Goal: Find specific page/section: Find specific page/section

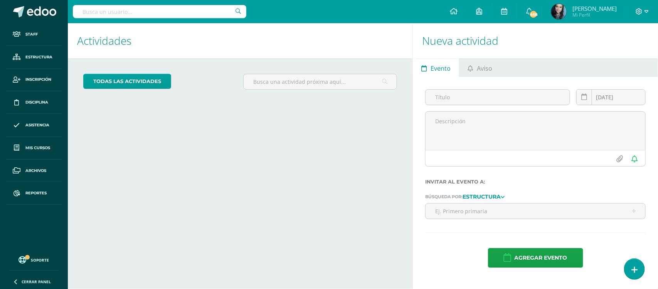
click at [203, 14] on input "text" at bounding box center [160, 11] width 174 height 13
type input "maria jose hern"
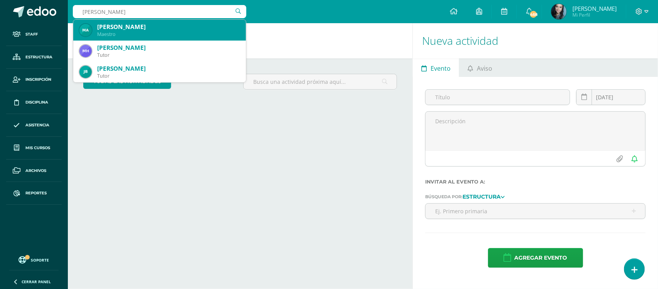
click at [149, 28] on div "[PERSON_NAME]" at bounding box center [168, 27] width 143 height 8
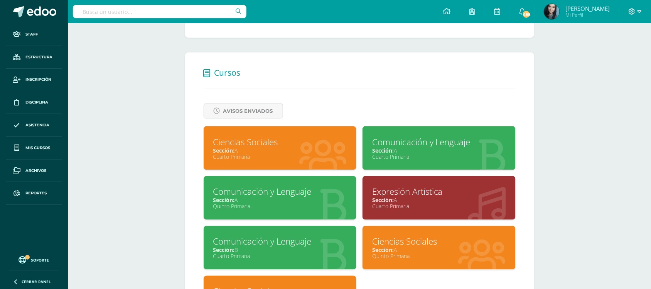
scroll to position [336, 0]
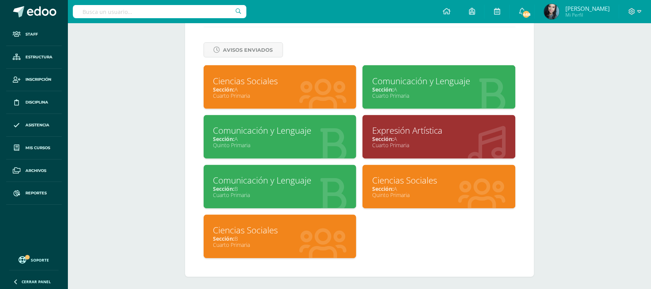
click at [400, 89] on div "Sección: A" at bounding box center [439, 89] width 134 height 7
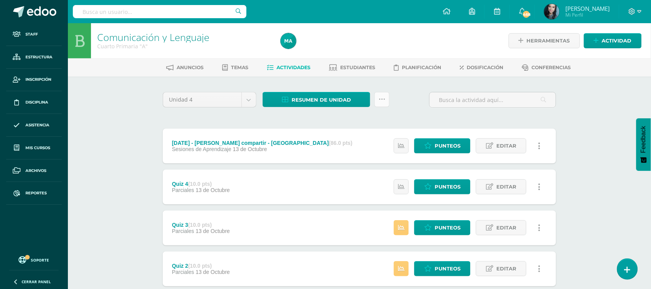
click at [382, 101] on icon at bounding box center [382, 99] width 7 height 7
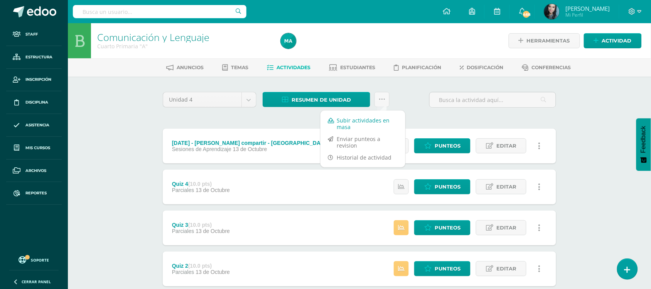
click at [368, 118] on link "Subir actividades en masa" at bounding box center [363, 123] width 85 height 19
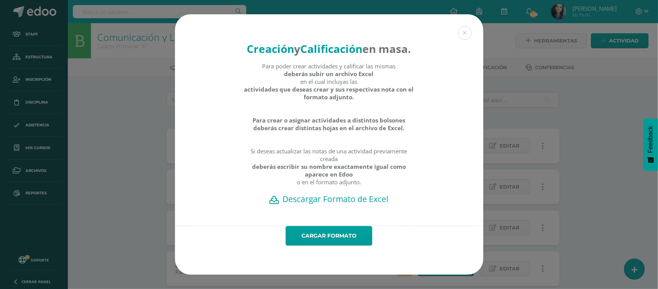
click at [340, 204] on h2 "Descargar Formato de Excel" at bounding box center [330, 198] width 282 height 11
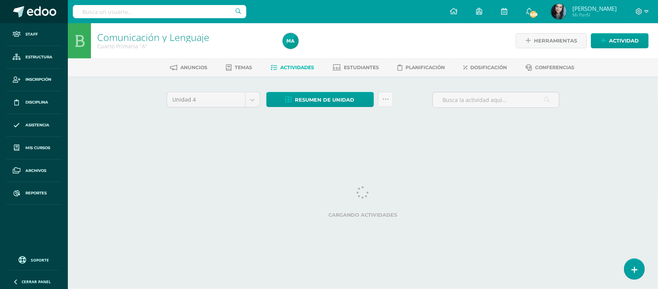
click at [41, 12] on span at bounding box center [41, 12] width 29 height 12
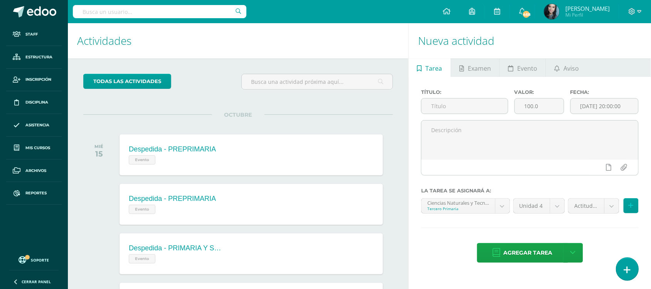
click at [622, 276] on link at bounding box center [627, 268] width 22 height 22
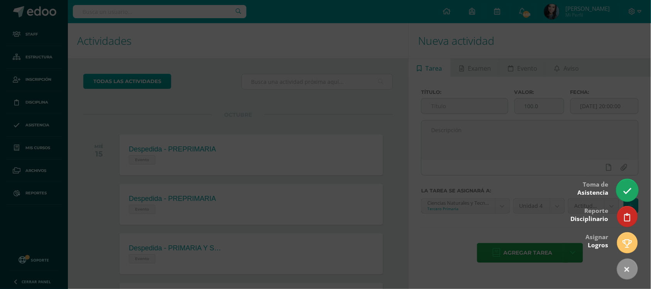
click at [623, 187] on icon at bounding box center [627, 190] width 9 height 9
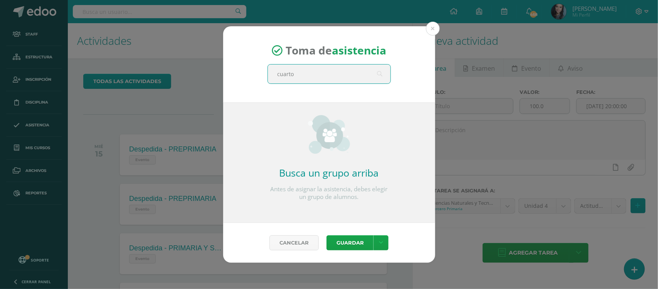
type input "cuarto"
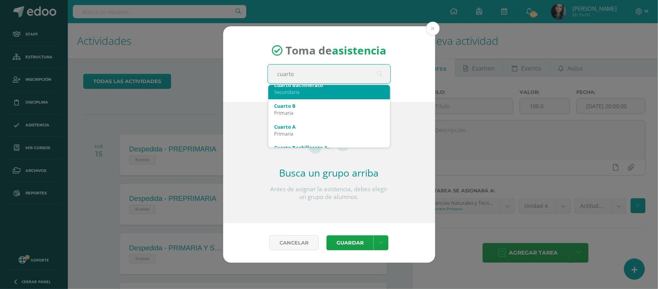
scroll to position [28, 0]
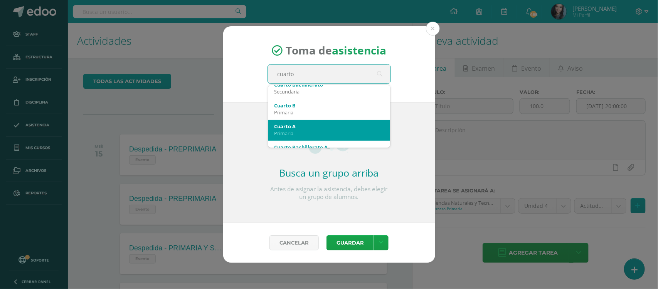
click at [307, 122] on div "Cuarto A Primaria" at bounding box center [330, 130] width 110 height 20
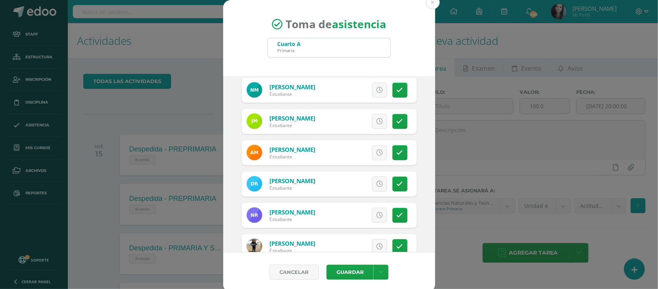
scroll to position [397, 0]
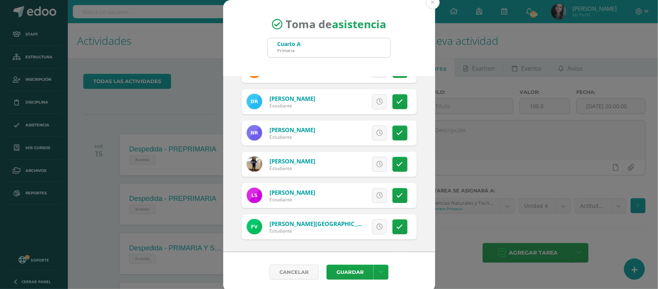
click at [347, 263] on div "Cancelar Guardar Guardar sin notificar inasistencias" at bounding box center [329, 272] width 212 height 40
click at [349, 268] on button "Guardar" at bounding box center [350, 271] width 47 height 15
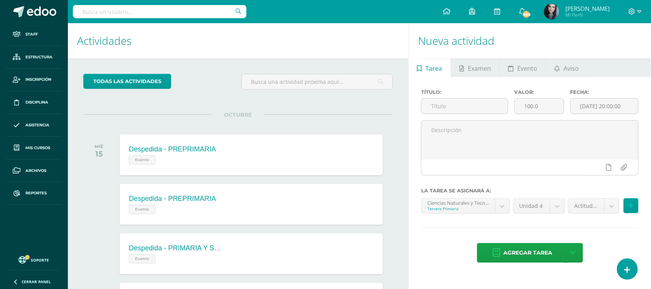
click at [126, 13] on input "text" at bounding box center [160, 11] width 174 height 13
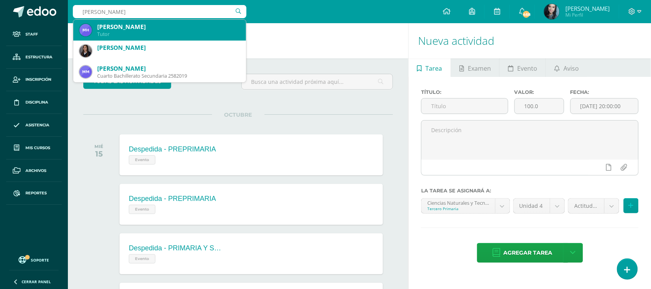
type input "[PERSON_NAME]"
click at [183, 32] on div "Maestro" at bounding box center [168, 34] width 143 height 7
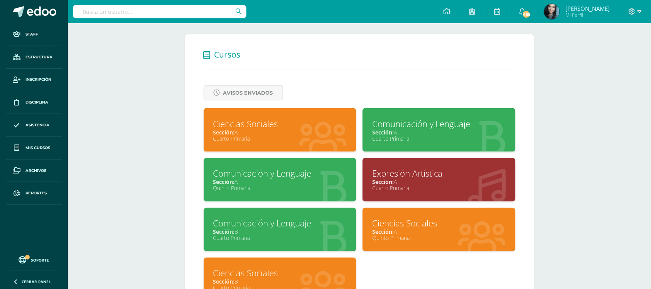
scroll to position [336, 0]
